Goal: Task Accomplishment & Management: Manage account settings

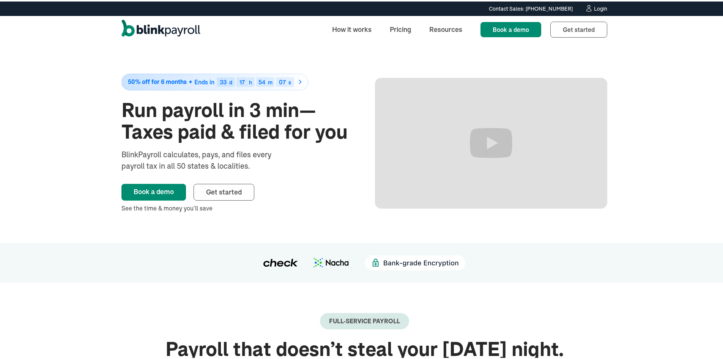
click at [596, 5] on div "Login" at bounding box center [600, 7] width 13 height 5
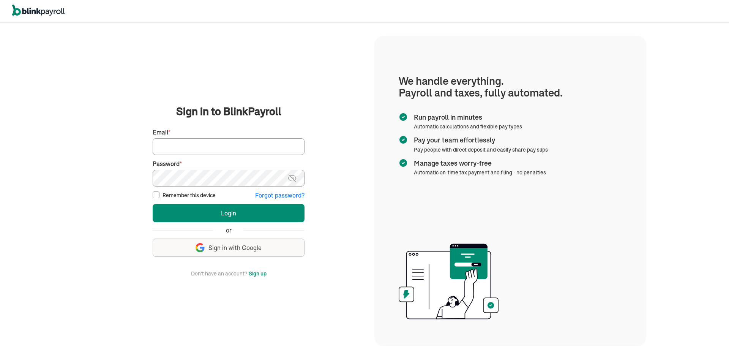
click at [207, 146] on input "Email *" at bounding box center [229, 146] width 152 height 17
paste input "branko+test1prodcollab11111@blinkpayroll.com"
type input "branko+test1prodcollab11111@blinkpayroll.com"
click at [153, 204] on button "Login" at bounding box center [229, 213] width 152 height 18
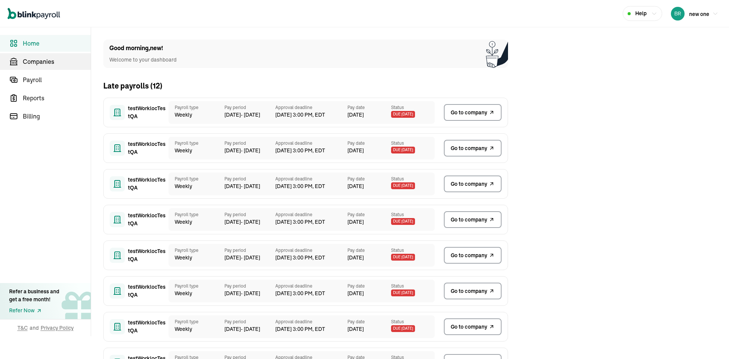
click at [51, 62] on span "Companies" at bounding box center [57, 61] width 68 height 9
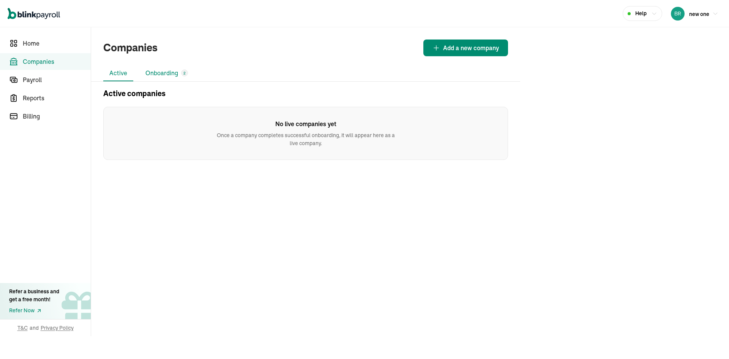
click at [170, 74] on li "Onboarding 2" at bounding box center [166, 73] width 55 height 16
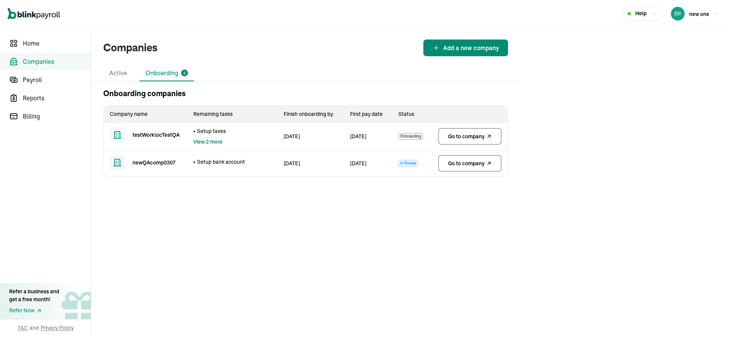
click at [483, 139] on span "Go to company" at bounding box center [466, 136] width 36 height 8
click at [450, 154] on td "Go to company" at bounding box center [470, 163] width 76 height 26
click at [455, 161] on span "Go to company" at bounding box center [466, 163] width 36 height 8
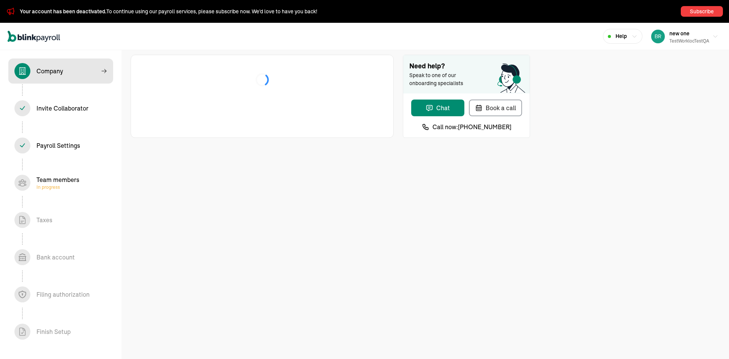
select select "Limited Liability Company (LLC)"
select select "Auto or Machine Repair"
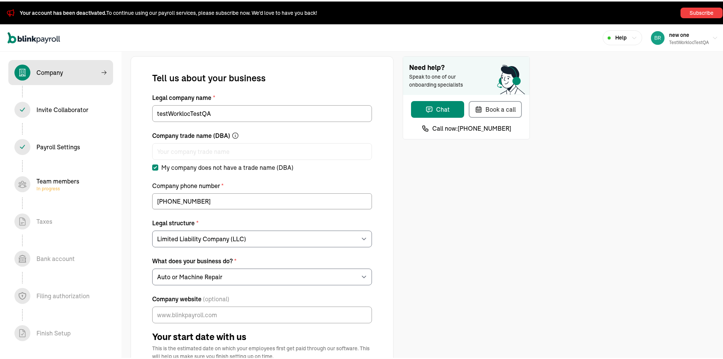
click at [89, 102] on div "Invite Collaborator In progress" at bounding box center [60, 108] width 93 height 16
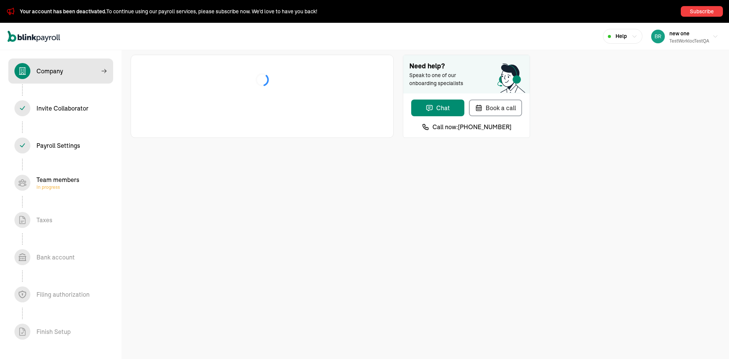
select select "Limited Liability Company (LLC)"
select select "Auto or Machine Repair"
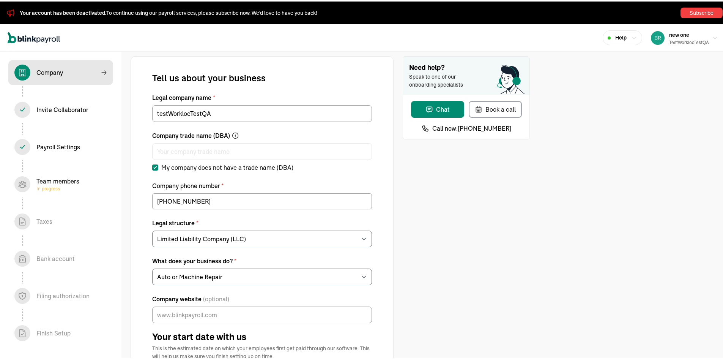
click at [89, 102] on div "Invite Collaborator In progress" at bounding box center [60, 108] width 93 height 16
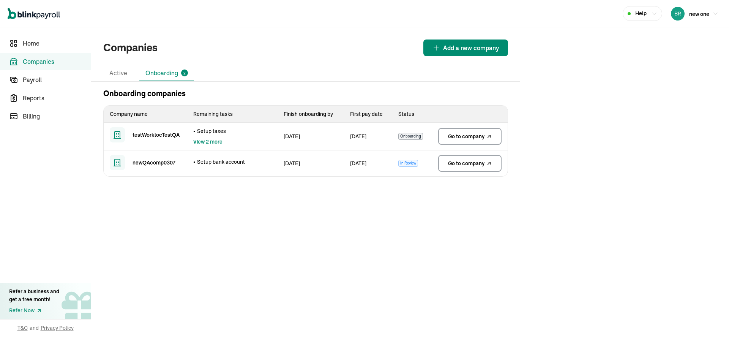
click at [474, 137] on span "Go to company" at bounding box center [466, 136] width 36 height 8
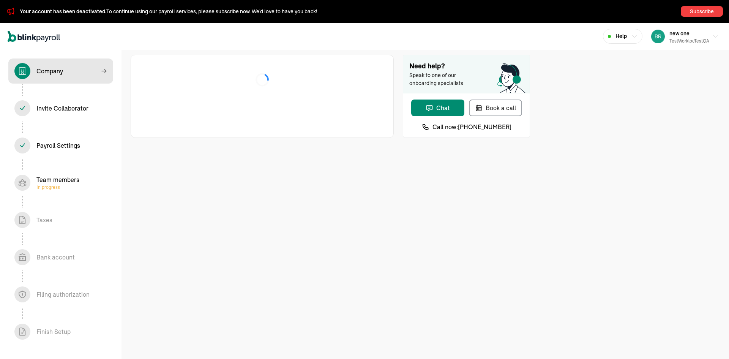
select select "Limited Liability Company (LLC)"
select select "Auto or Machine Repair"
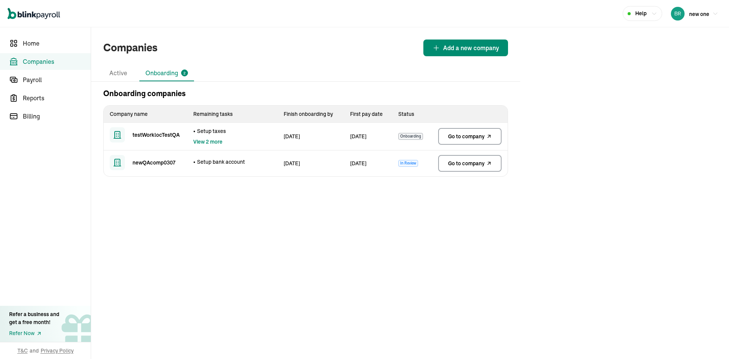
click at [488, 138] on icon at bounding box center [489, 136] width 6 height 9
click at [299, 218] on main "Companies Add a new company Active Onboarding 2 Onboarding companies Company na…" at bounding box center [410, 192] width 638 height 331
click at [463, 132] on link "Go to company" at bounding box center [469, 136] width 63 height 17
click at [488, 138] on icon at bounding box center [489, 136] width 6 height 9
click at [299, 218] on main "Companies Add a new company Active Onboarding 2 Onboarding companies Company na…" at bounding box center [410, 192] width 638 height 331
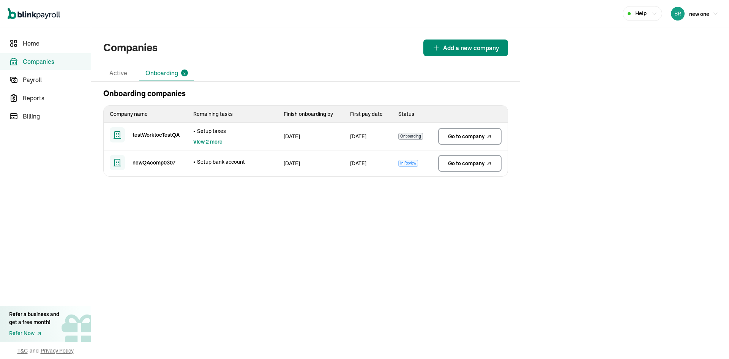
click at [463, 132] on link "Go to company" at bounding box center [469, 136] width 63 height 17
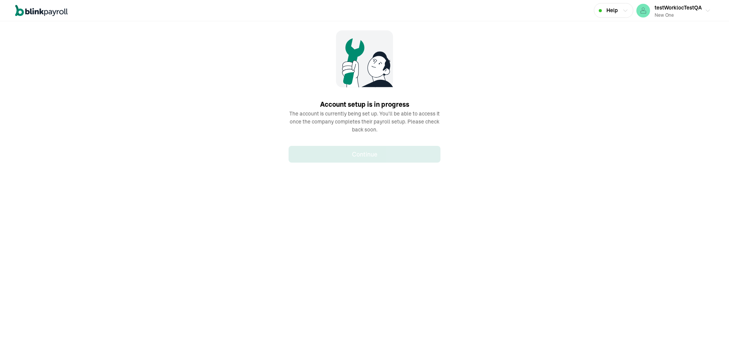
click at [371, 143] on div "Account setup is in progress The account is currently being set up. You'll be a…" at bounding box center [364, 96] width 152 height 132
click at [666, 13] on div "new one" at bounding box center [677, 15] width 47 height 7
